Goal: Ask a question

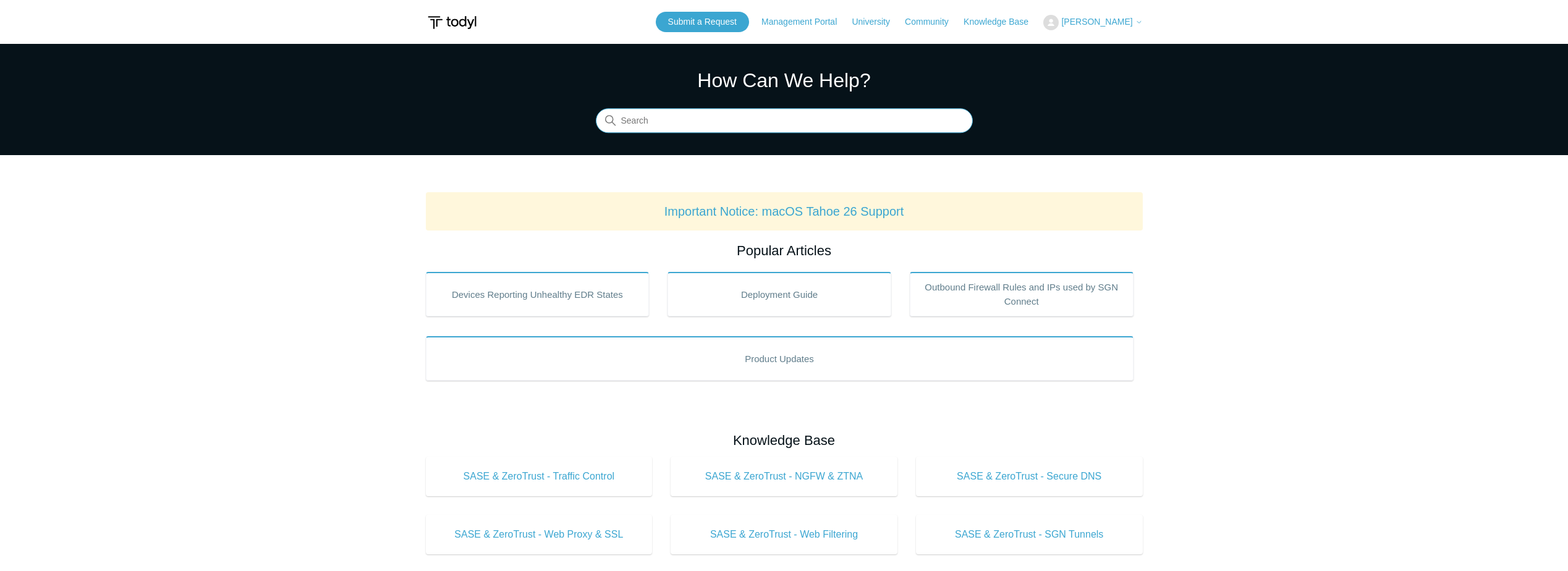
click at [680, 122] on input "Search" at bounding box center [784, 121] width 377 height 25
type input "Turn off pfs"
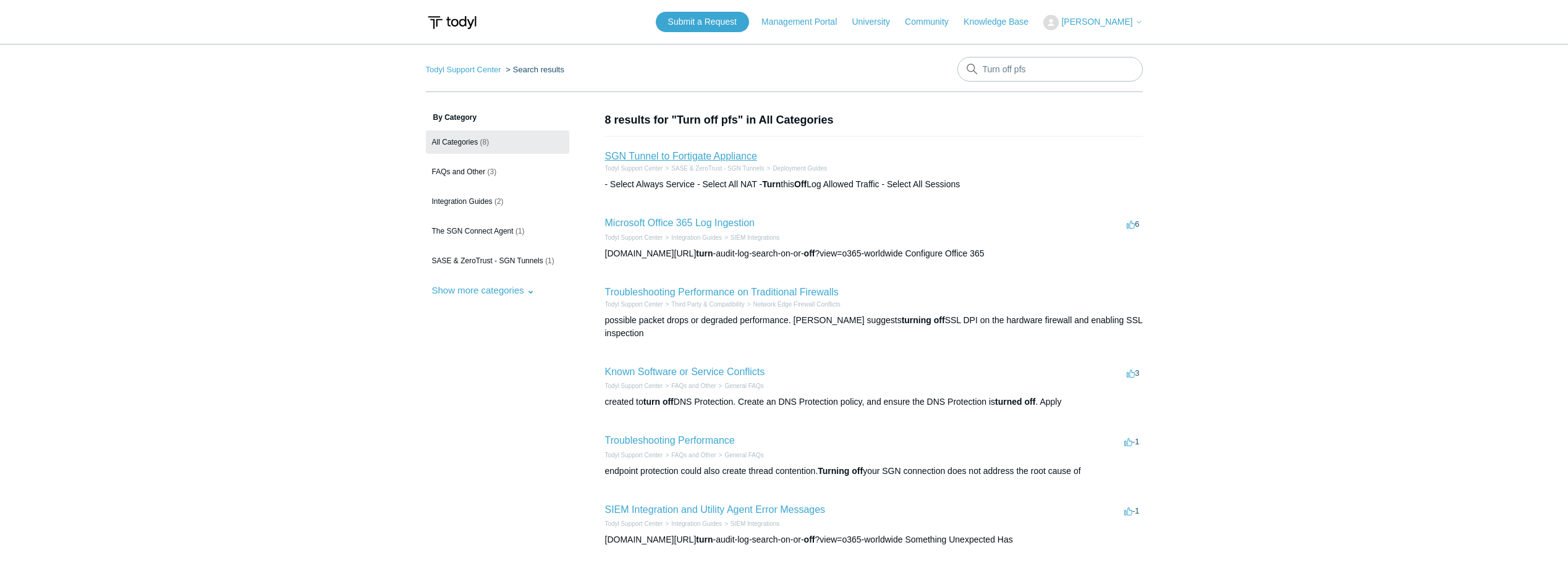
click at [719, 158] on link "SGN Tunnel to Fortigate Appliance" at bounding box center [681, 156] width 152 height 11
click at [1048, 78] on input "Turn off pfs" at bounding box center [1050, 69] width 185 height 25
type input "Turn off pfs for tunnel"
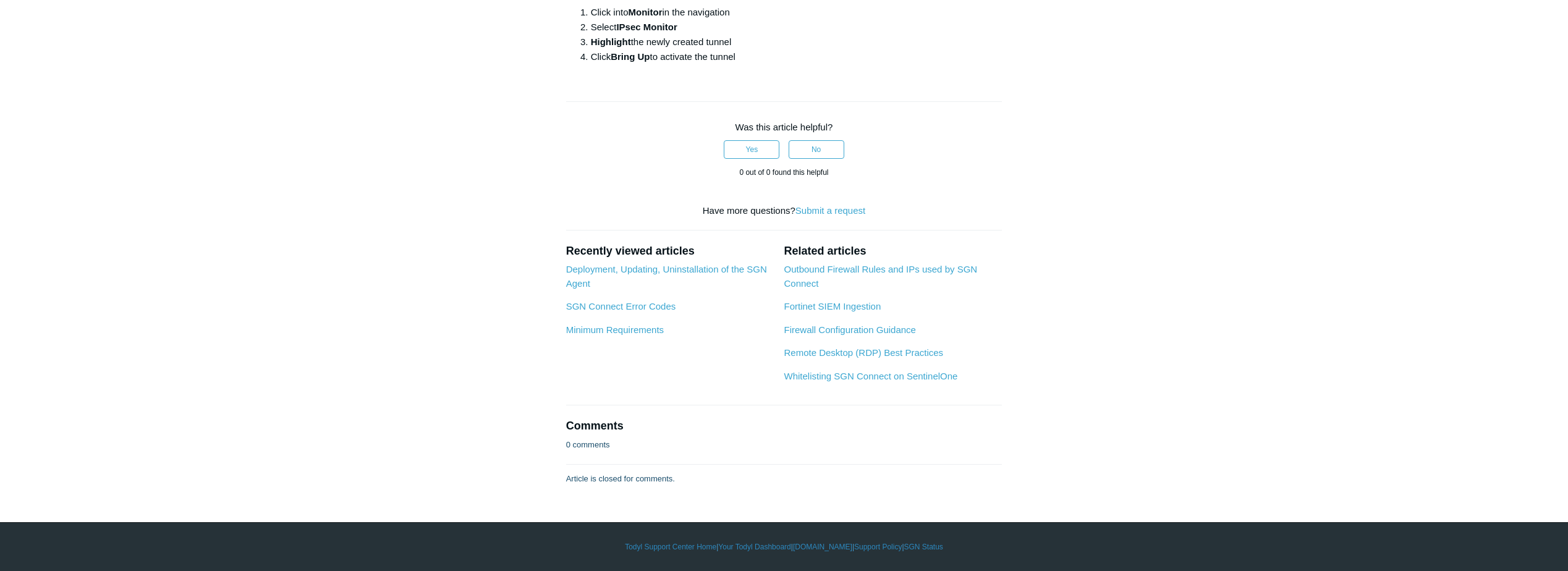
scroll to position [3706, 0]
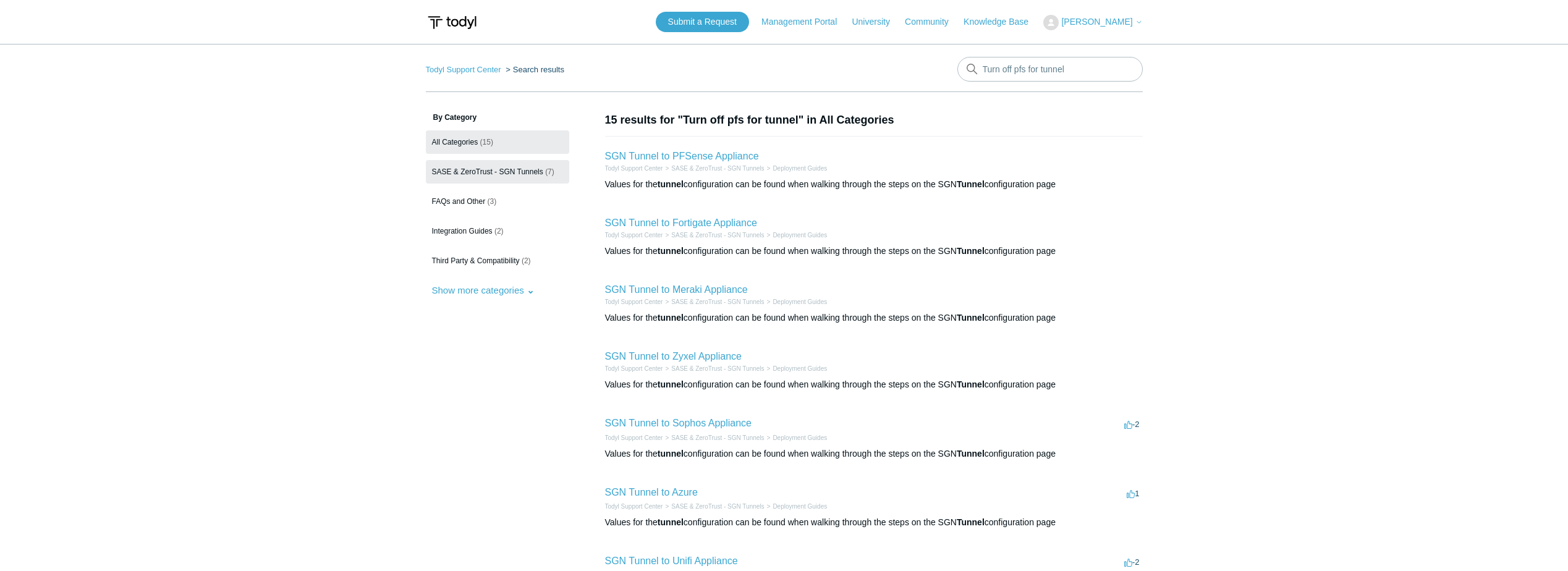
click at [538, 170] on span "SASE & ZeroTrust - SGN Tunnels" at bounding box center [487, 172] width 111 height 8
click at [709, 222] on link "SGN Tunnel to Fortigate Appliance" at bounding box center [681, 222] width 152 height 11
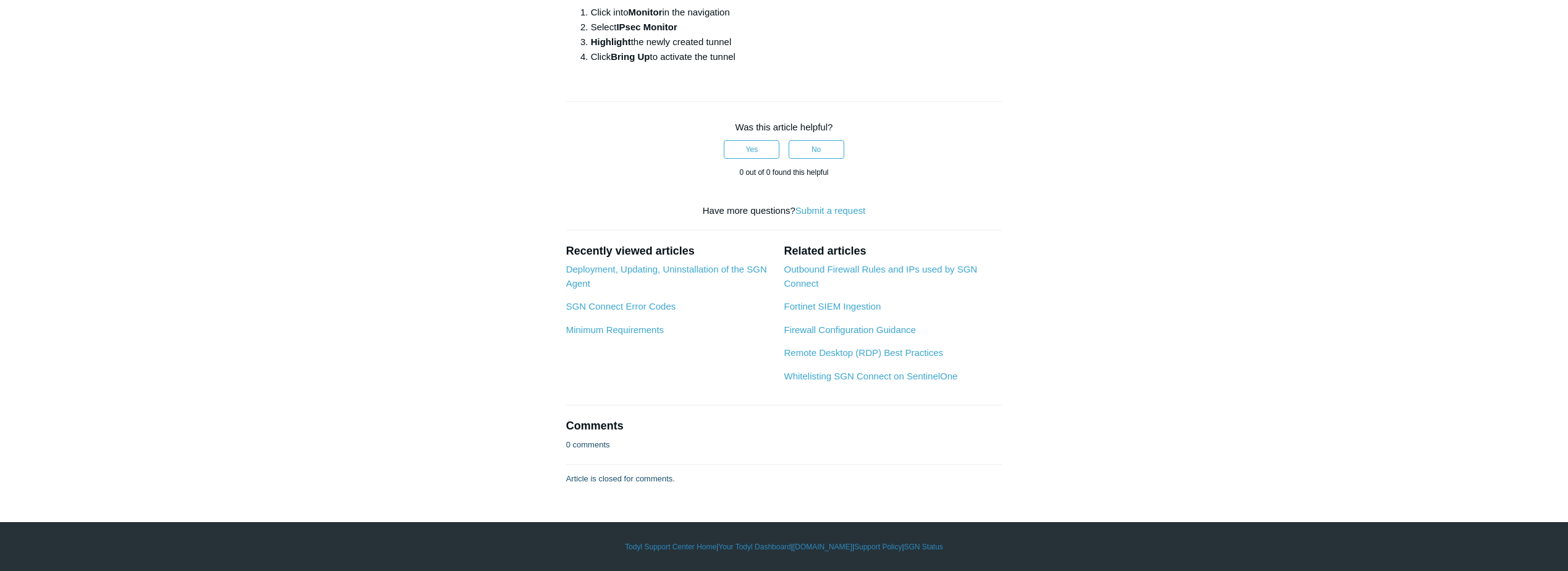
scroll to position [4076, 0]
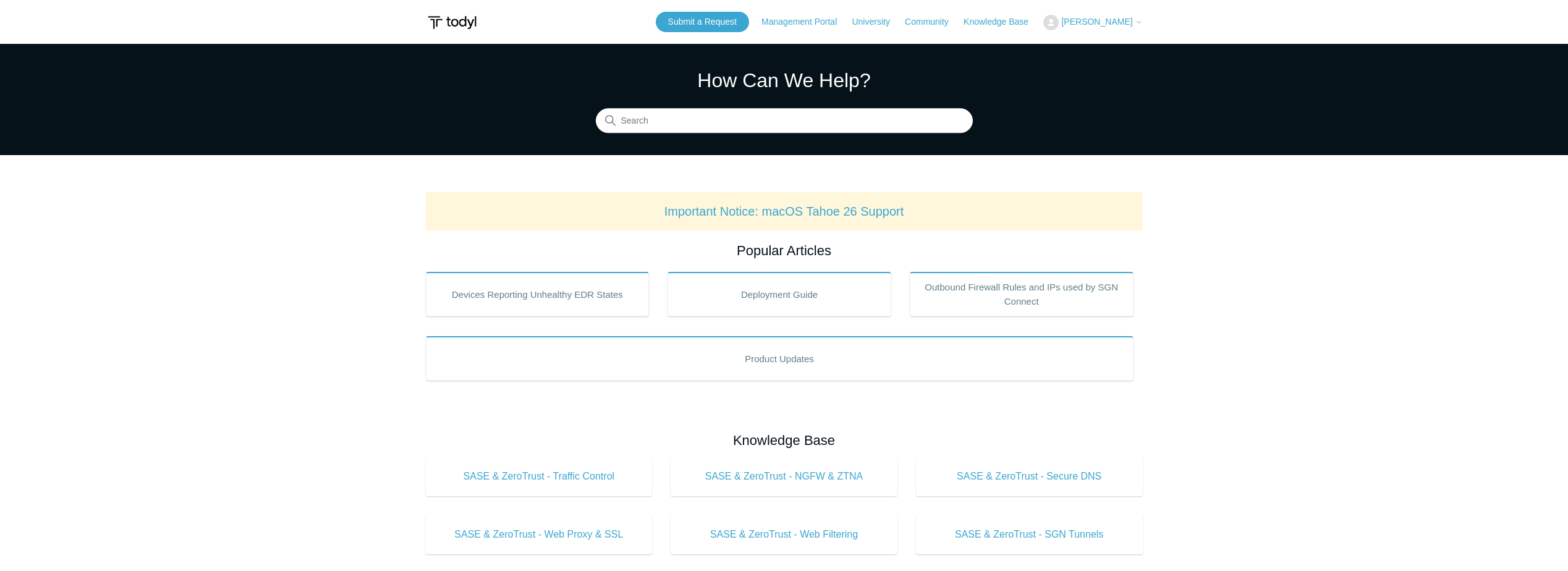
click at [725, 33] on header "Submit a Request Management Portal University Community Knowledge Base Wendy Hi…" at bounding box center [784, 22] width 717 height 44
click at [722, 23] on link "Submit a Request" at bounding box center [702, 22] width 93 height 20
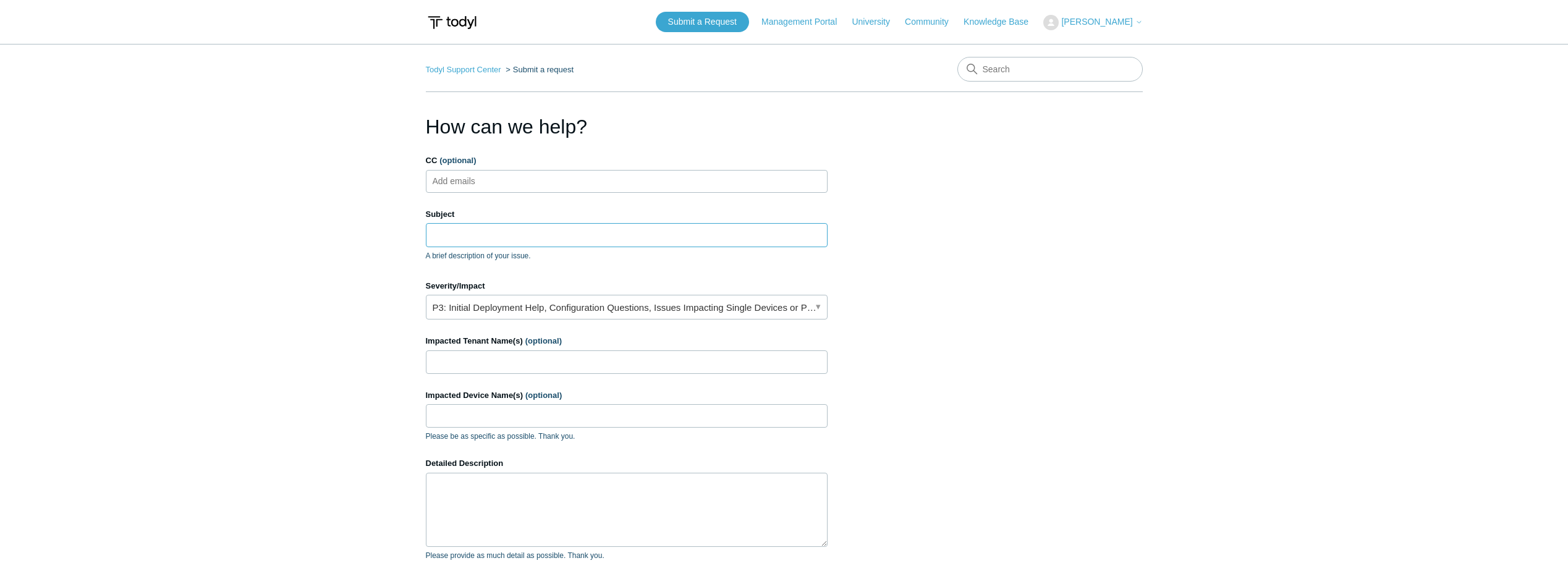
click at [492, 236] on input "Subject" at bounding box center [627, 234] width 401 height 23
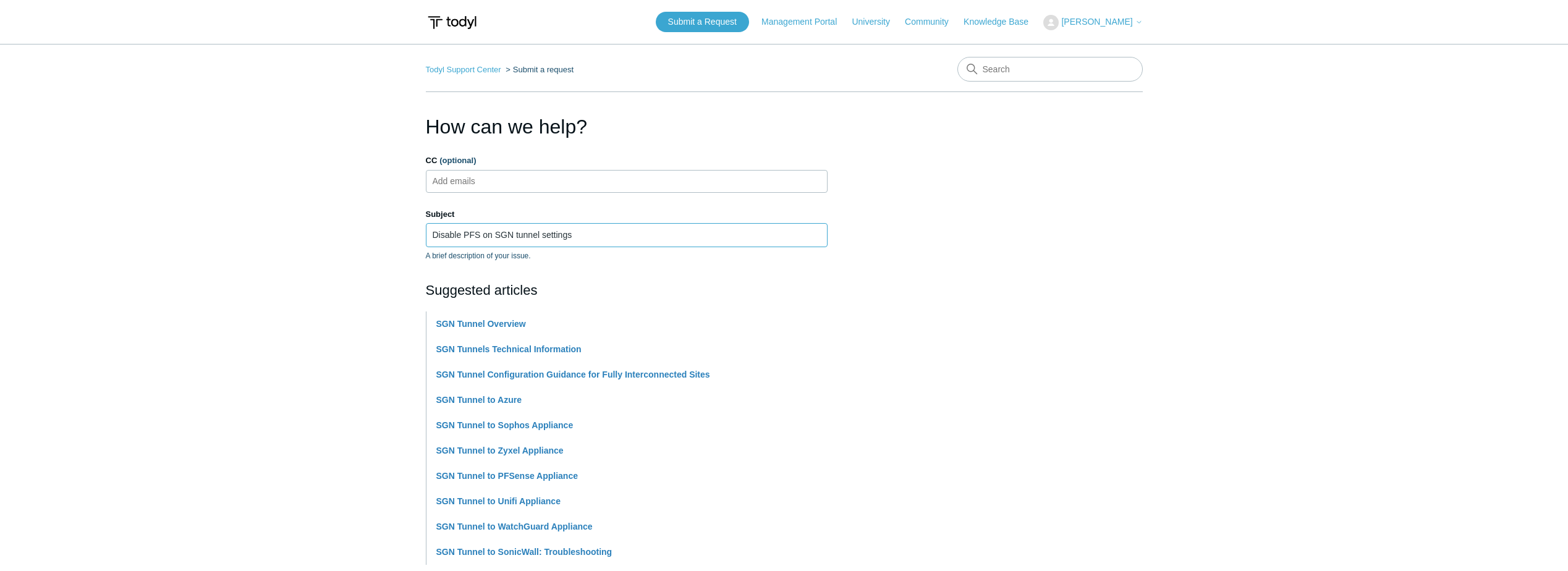
type input "Disable PFS on SGN tunnel settings"
click at [748, 402] on li "SGN Tunnel to Sophos Appliance" at bounding box center [632, 400] width 391 height 25
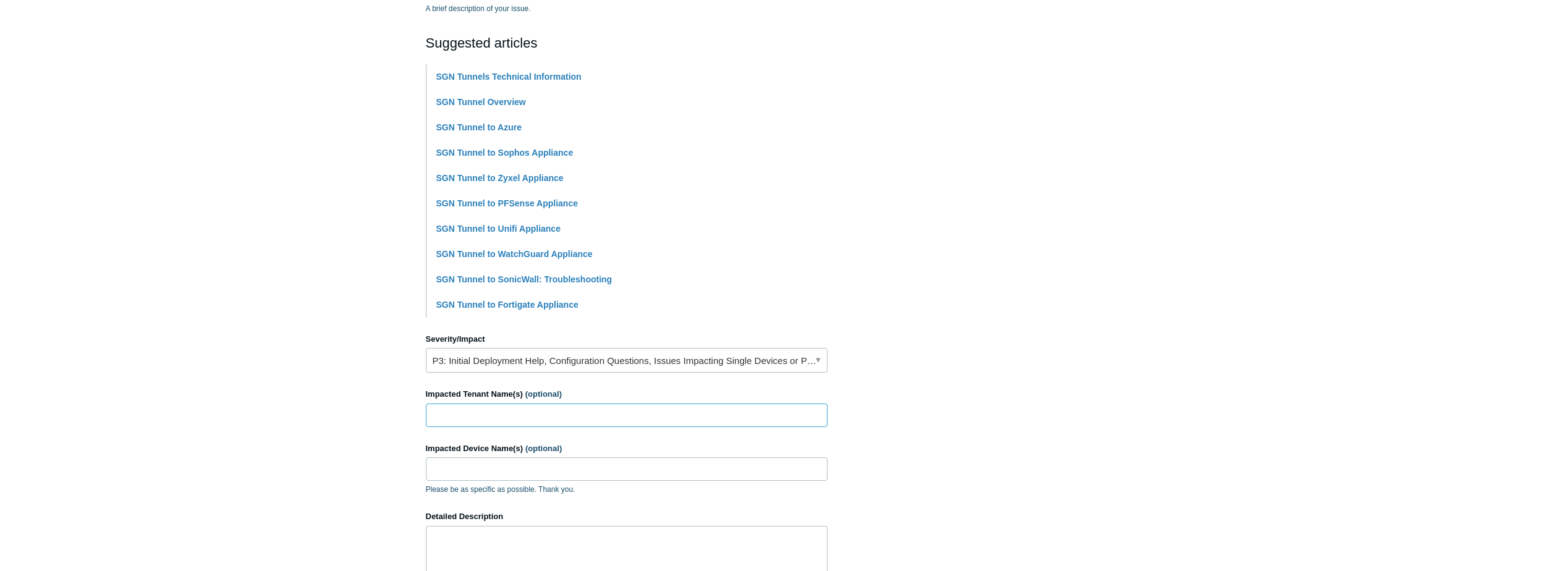
click at [538, 413] on input "Impacted Tenant Name(s) (optional)" at bounding box center [627, 415] width 401 height 23
type input "Revenue Enterprises"
type input "FS02"
drag, startPoint x: 487, startPoint y: 473, endPoint x: 359, endPoint y: 468, distance: 128.1
click at [359, 468] on main "Todyl Support Center Submit a request How can we help? CC (optional) Add emails…" at bounding box center [784, 265] width 1568 height 937
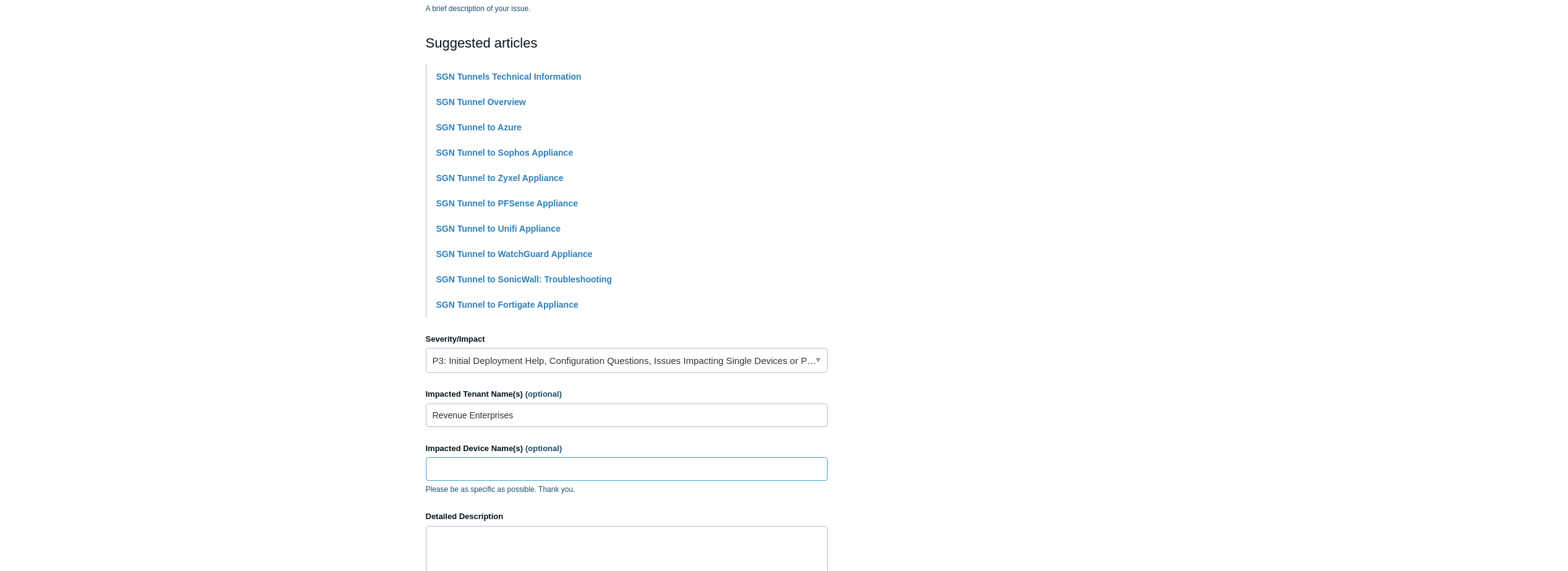
scroll to position [494, 0]
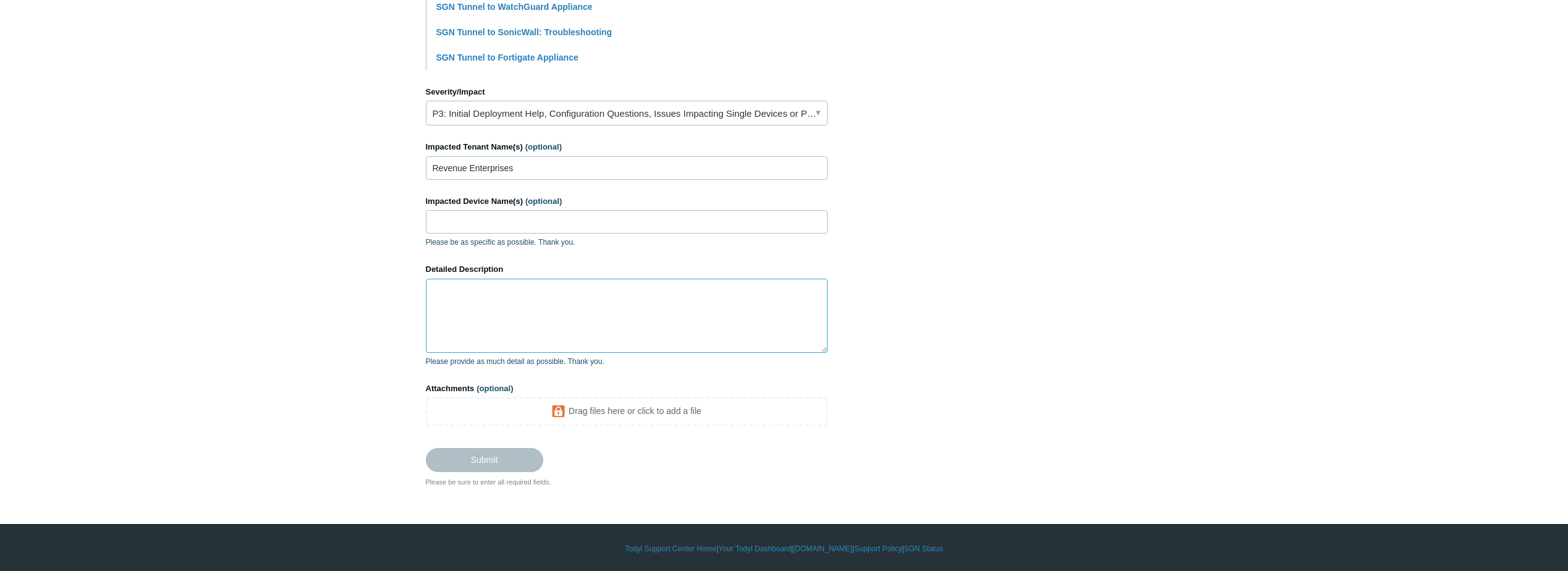
click at [578, 309] on textarea "Detailed Description" at bounding box center [627, 316] width 401 height 74
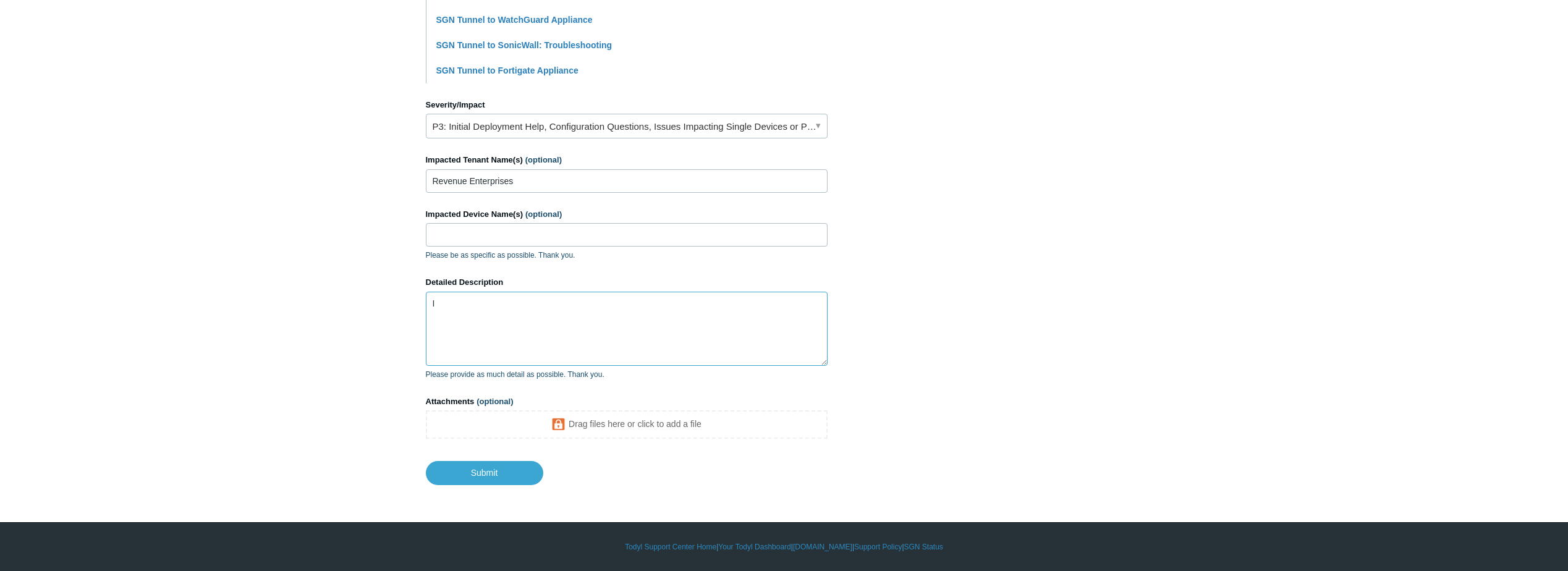
type textarea "I"
type textarea "How do I disable PFS on an SGN tunnel? I have not been able to find it in setti…"
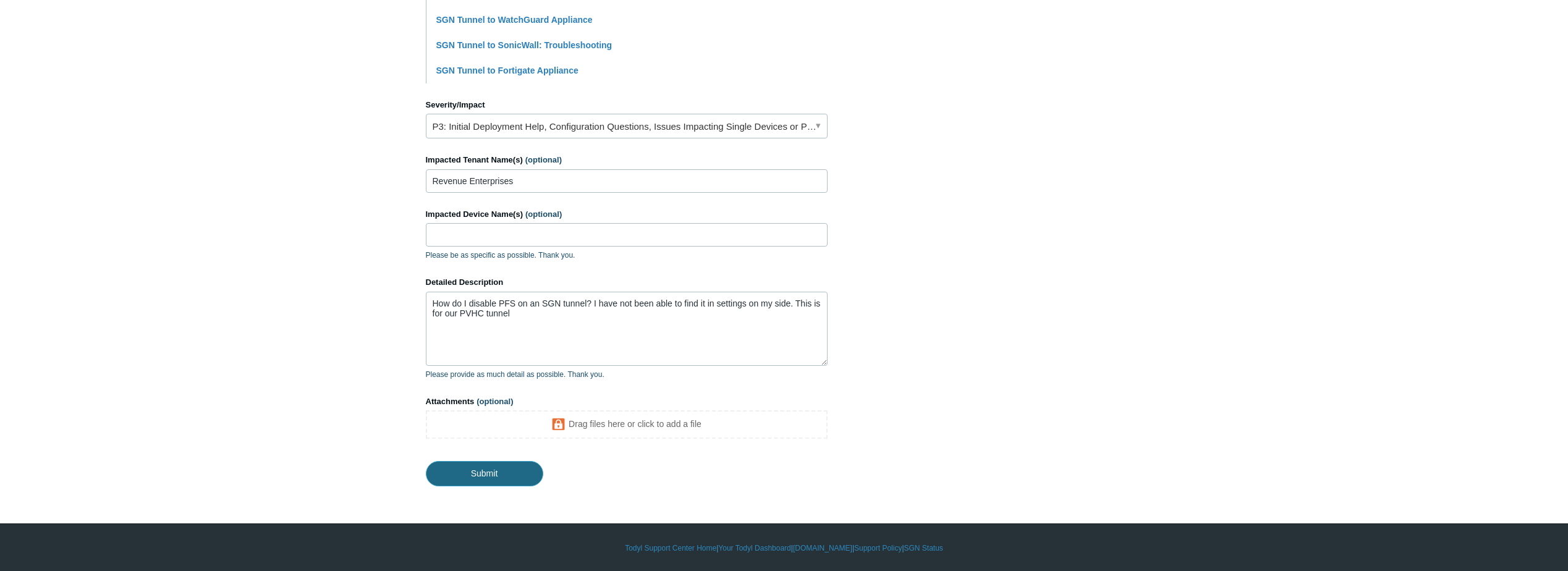
click at [478, 478] on input "Submit" at bounding box center [484, 473] width 117 height 25
